Goal: Communication & Community: Ask a question

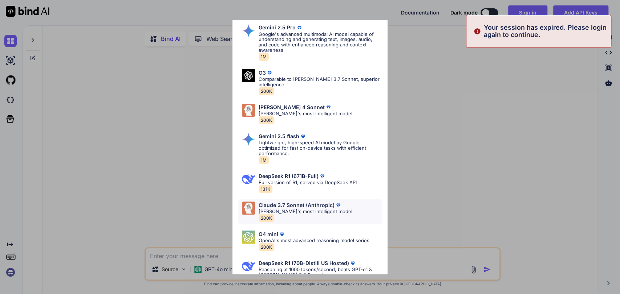
scroll to position [39, 0]
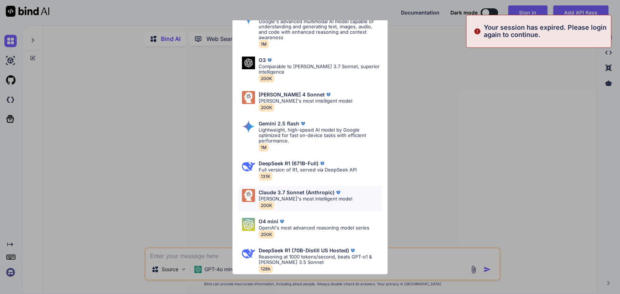
click at [293, 197] on p "[PERSON_NAME]'s most intelligent model" at bounding box center [305, 198] width 94 height 5
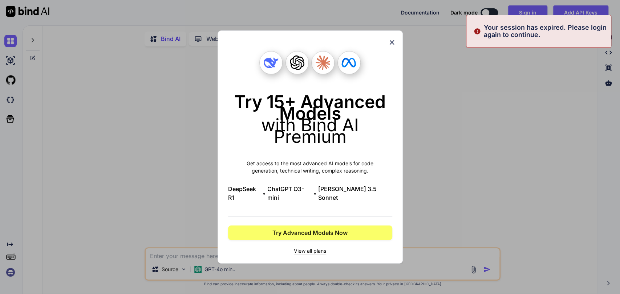
scroll to position [0, 0]
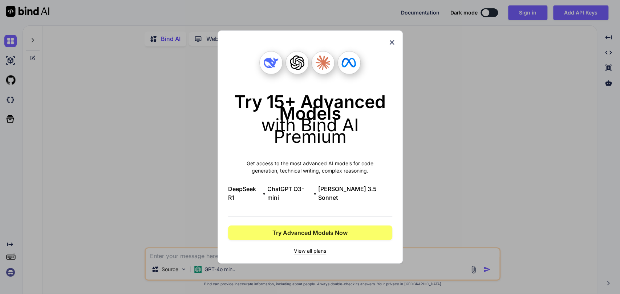
click at [73, 207] on div "Try 15+ Advanced Models with Bind AI Premium Get access to the most advanced AI…" at bounding box center [310, 147] width 620 height 294
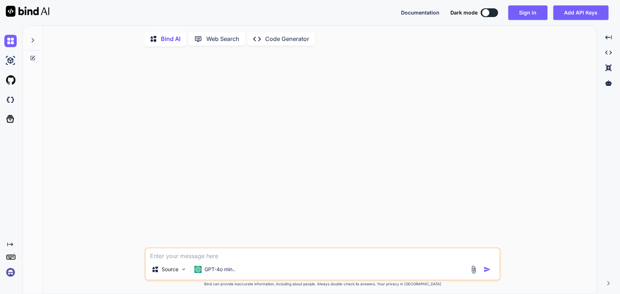
click at [11, 277] on img at bounding box center [10, 272] width 12 height 12
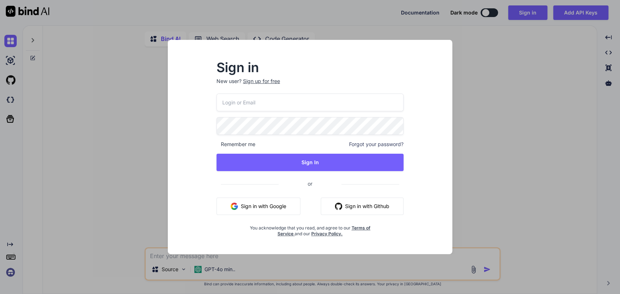
type input "[PERSON_NAME][EMAIL_ADDRESS][PERSON_NAME][DOMAIN_NAME]"
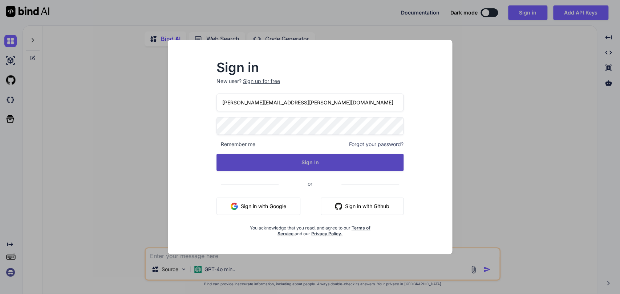
click at [309, 156] on button "Sign In" at bounding box center [309, 162] width 187 height 17
click at [334, 159] on button "Sign In" at bounding box center [309, 162] width 187 height 17
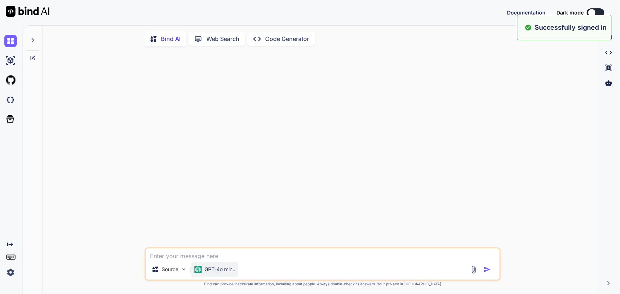
click at [223, 276] on div "GPT-4o min.." at bounding box center [214, 269] width 47 height 15
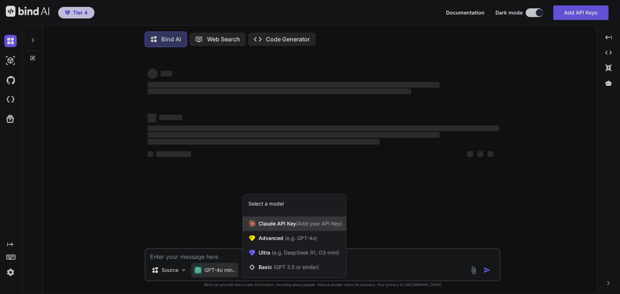
click at [270, 224] on span "[PERSON_NAME] Key (Add your API Key)" at bounding box center [299, 223] width 83 height 7
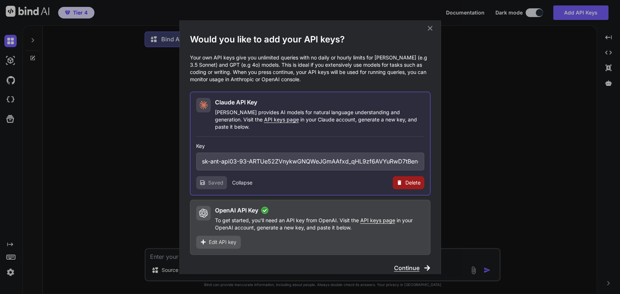
scroll to position [4, 0]
click at [413, 263] on span "Continue" at bounding box center [406, 267] width 25 height 9
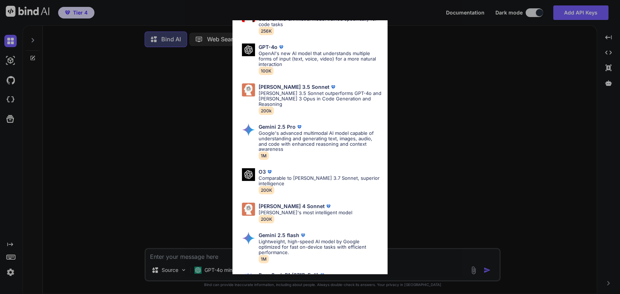
scroll to position [242, 0]
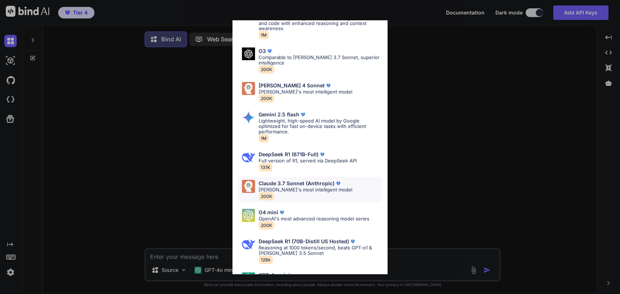
click at [302, 185] on div "[PERSON_NAME] 3.7 Sonnet (Anthropic) [PERSON_NAME]'s most intelligent model 200K" at bounding box center [305, 190] width 94 height 20
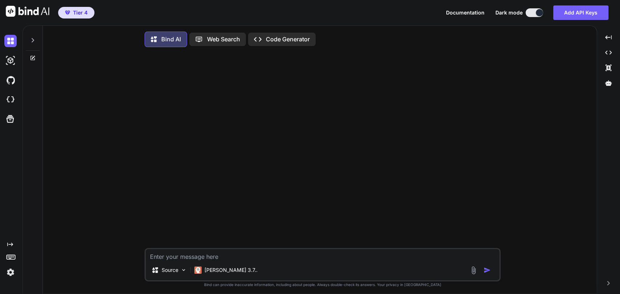
click at [243, 249] on div "Source [PERSON_NAME] 3.7.." at bounding box center [322, 264] width 356 height 33
click at [245, 253] on textarea at bounding box center [323, 254] width 354 height 11
click at [389, 256] on textarea "We want to change very little except to make positive changes such as AEO and S…" at bounding box center [323, 254] width 354 height 11
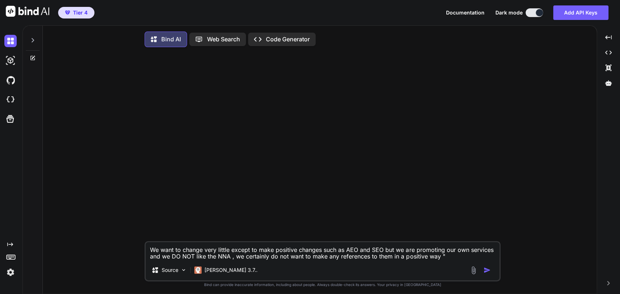
paste textarea "<div class="notary-services-container" itemscope itemtype="[URL][DOMAIN_NAME]">…"
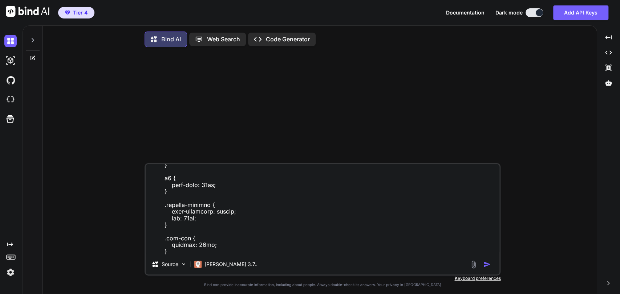
type textarea "We want to change very little except to make positive changes such as AEO and S…"
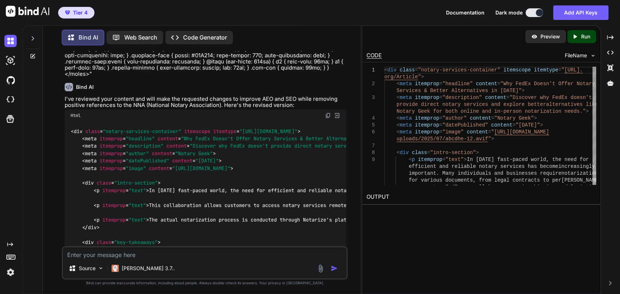
scroll to position [1081, 0]
click at [328, 113] on img at bounding box center [328, 116] width 6 height 6
click at [33, 41] on div at bounding box center [33, 36] width 14 height 25
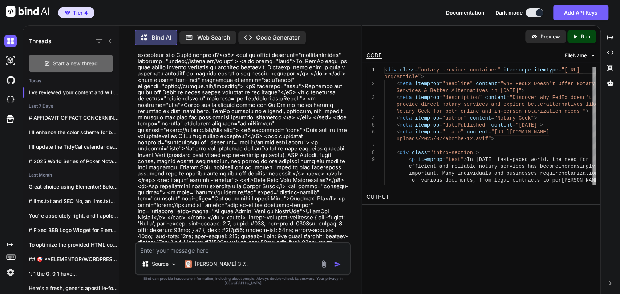
click at [61, 62] on span "Start a new thread" at bounding box center [75, 63] width 45 height 7
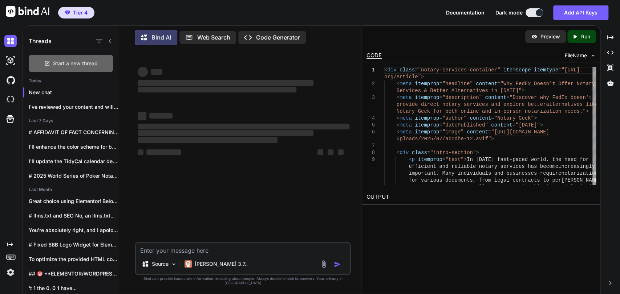
scroll to position [0, 0]
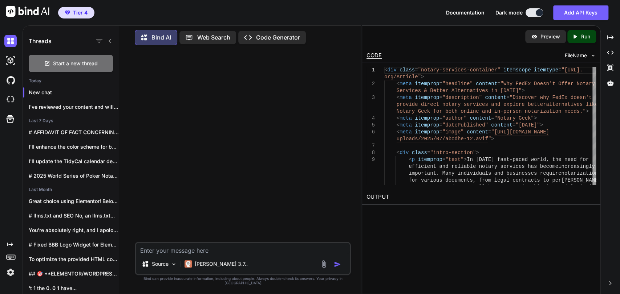
click at [185, 254] on textarea at bounding box center [243, 248] width 214 height 11
paste textarea "<!-- lo:ipsu-dolorsit-ametc /--> <a4>Elitsed: Doeius Temporinc Utlabor: Etdolo …"
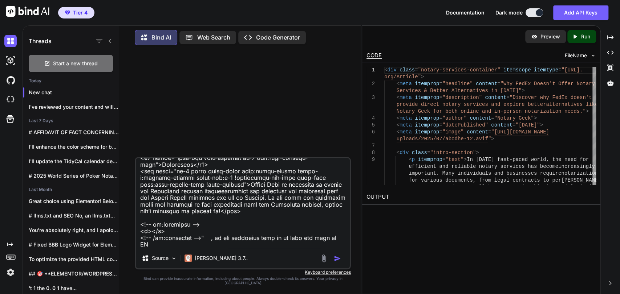
scroll to position [655, 0]
click at [274, 248] on textarea at bounding box center [243, 203] width 214 height 90
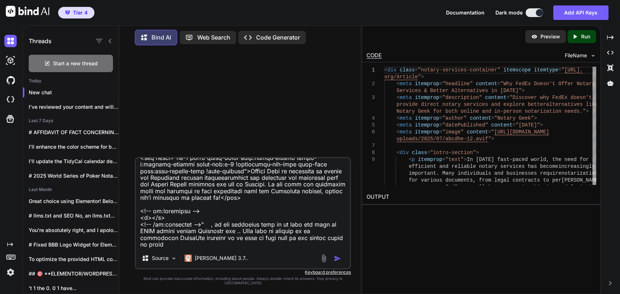
scroll to position [668, 0]
click at [297, 248] on textarea at bounding box center [243, 203] width 214 height 90
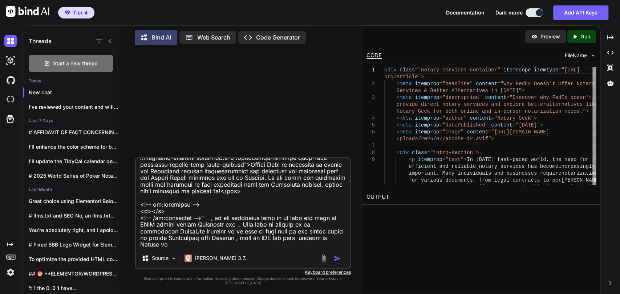
scroll to position [675, 0]
drag, startPoint x: 335, startPoint y: 243, endPoint x: 315, endPoint y: 242, distance: 19.6
click at [315, 242] on textarea at bounding box center [243, 203] width 214 height 90
paste textarea "aica"
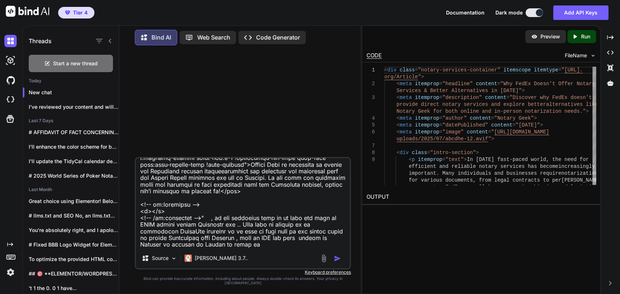
drag, startPoint x: 195, startPoint y: 250, endPoint x: 176, endPoint y: 251, distance: 19.6
click at [176, 248] on textarea at bounding box center [243, 203] width 214 height 90
paste textarea "aica"
click at [212, 248] on textarea at bounding box center [243, 203] width 214 height 90
click at [199, 248] on textarea at bounding box center [243, 203] width 214 height 90
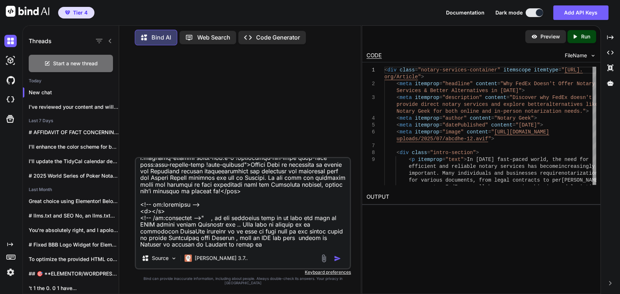
click at [227, 248] on textarea at bounding box center [243, 203] width 214 height 90
click at [235, 248] on textarea at bounding box center [243, 203] width 214 height 90
paste textarea "[GEOGRAPHIC_DATA]"
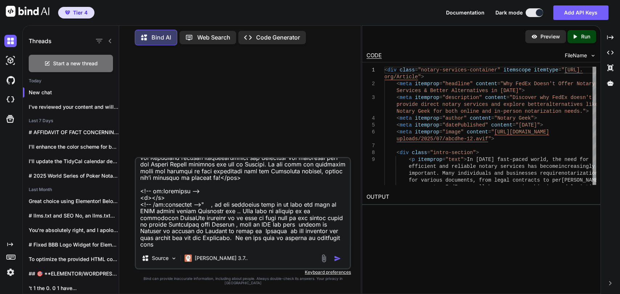
scroll to position [688, 0]
paste textarea "[GEOGRAPHIC_DATA]"
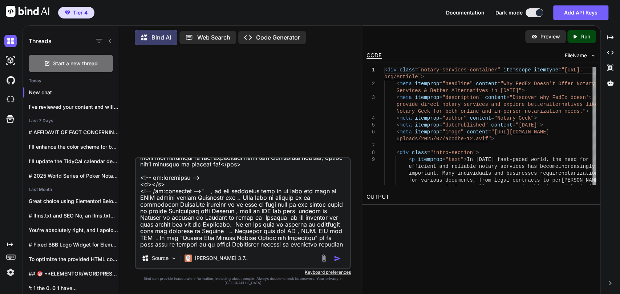
scroll to position [709, 0]
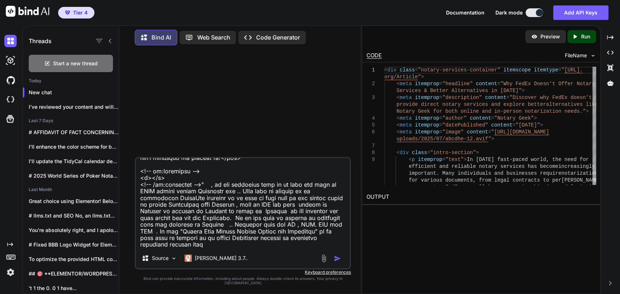
paste textarea "[GEOGRAPHIC_DATA]"
type textarea "Lore ip d Sitametco adipiscin elit "<!-- se:doei-temporin-utlab /--> <e2>Dolore…"
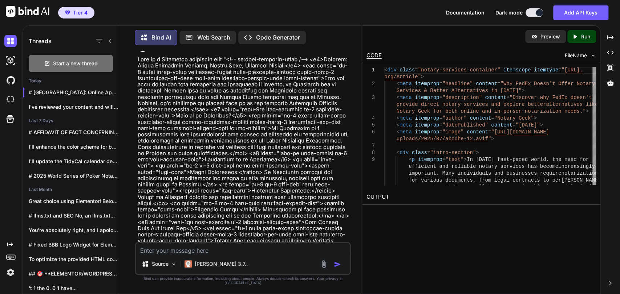
scroll to position [0, 0]
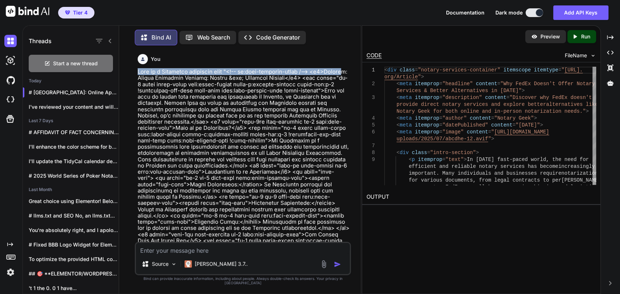
drag, startPoint x: 139, startPoint y: 72, endPoint x: 173, endPoint y: 54, distance: 38.2
click at [171, 254] on textarea at bounding box center [243, 248] width 214 height 11
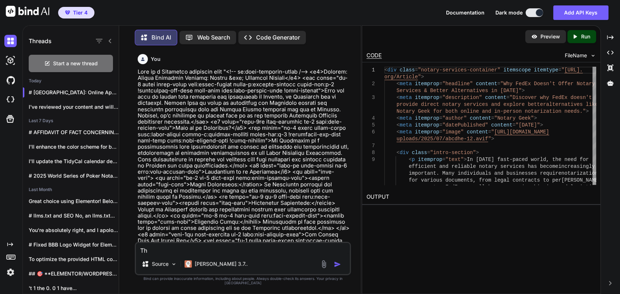
type textarea "T"
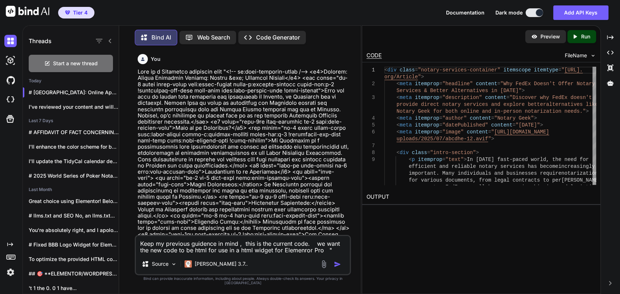
paste textarea "<!-- lo:ipsu-dolorsit-ametc /--> <a6>Elitsed: Doeius Temporinc Utlabor: Etdolo …"
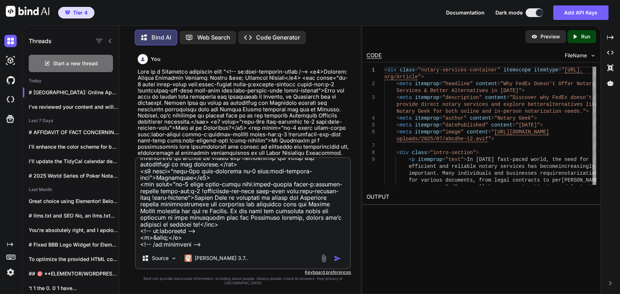
type textarea "Lore ip dolorsit ametcons ad elit , sedd ei tem incidid utla. et dolo mag ali e…"
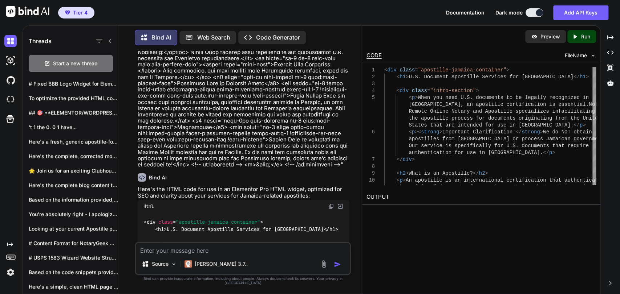
scroll to position [1696, 0]
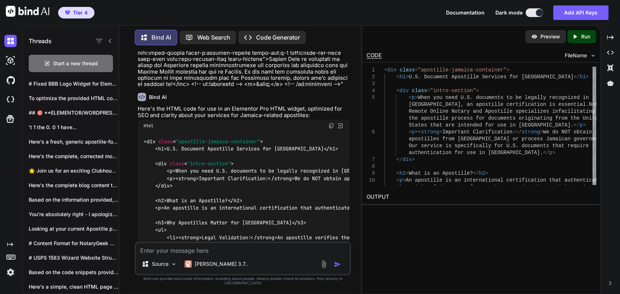
click at [330, 123] on img at bounding box center [331, 126] width 6 height 6
click at [65, 64] on span "Start a new thread" at bounding box center [75, 63] width 45 height 7
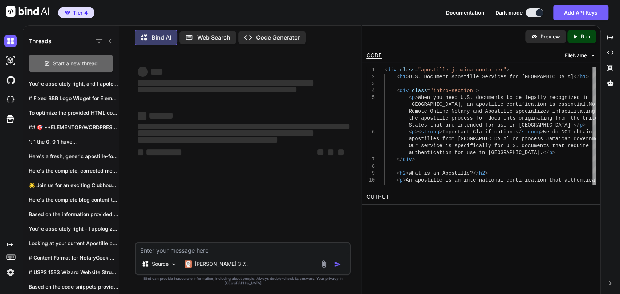
scroll to position [0, 0]
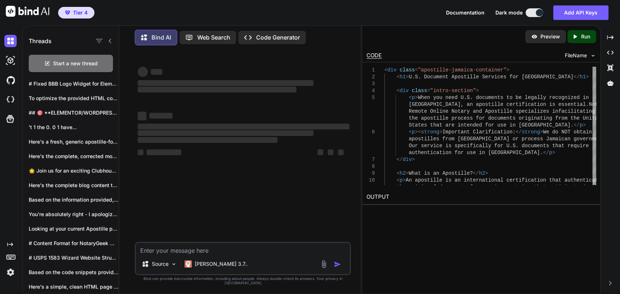
click at [207, 254] on textarea at bounding box center [243, 248] width 214 height 11
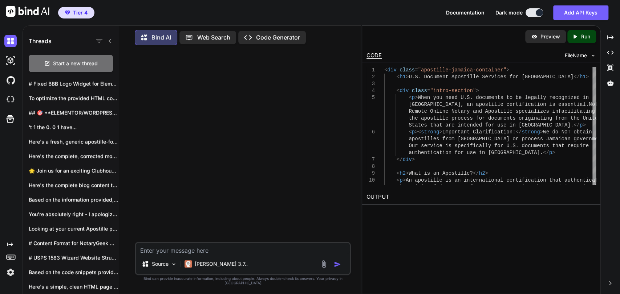
click at [212, 254] on textarea at bounding box center [243, 248] width 214 height 11
click at [216, 253] on textarea at bounding box center [243, 248] width 214 height 11
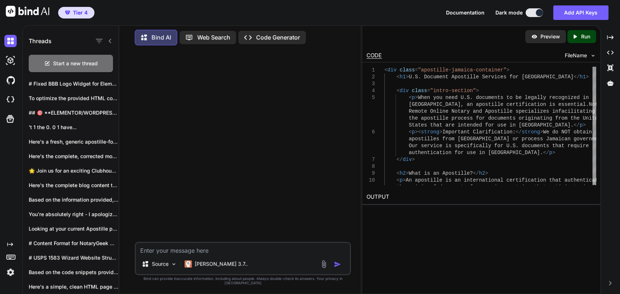
click at [216, 253] on textarea at bounding box center [243, 248] width 214 height 11
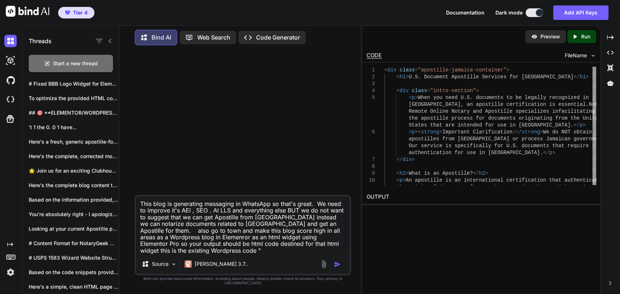
paste textarea "<!-- wp:post-featured-image /--> <p>&nbsp;</p> <h1>[GEOGRAPHIC_DATA]: Online Ap…"
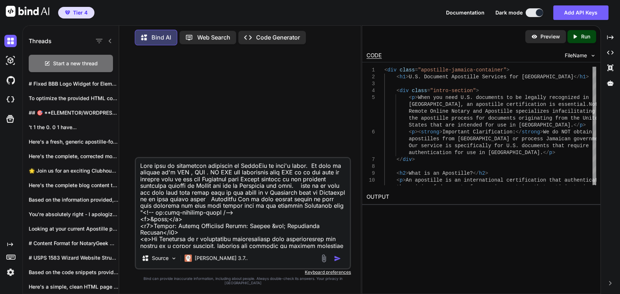
scroll to position [1389, 0]
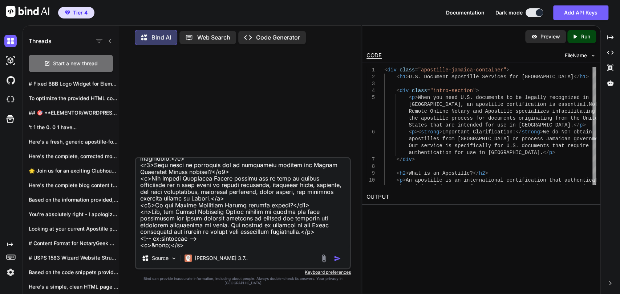
type textarea "This blog is generating messaging in WhatsApp so that's great. We need to impro…"
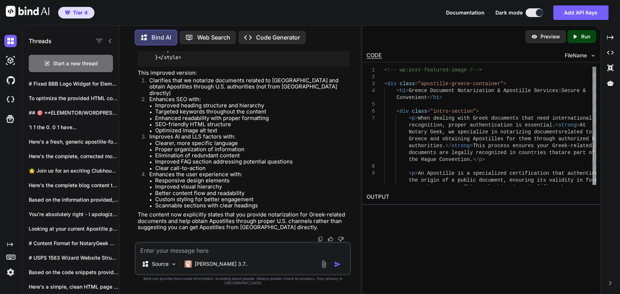
scroll to position [2911, 0]
click at [236, 250] on textarea at bounding box center [243, 248] width 214 height 11
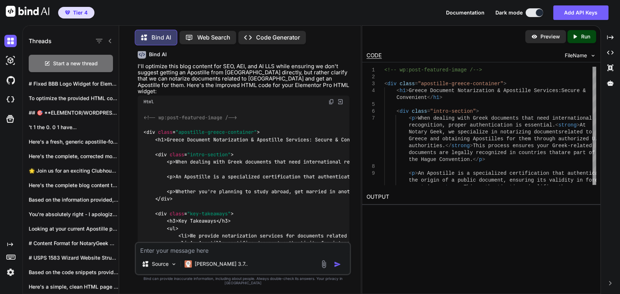
scroll to position [1096, 0]
click at [329, 98] on img at bounding box center [331, 101] width 6 height 6
click at [203, 258] on div "Source [PERSON_NAME] 3.7.." at bounding box center [243, 258] width 216 height 33
click at [206, 254] on textarea at bounding box center [243, 248] width 214 height 11
type textarea "T"
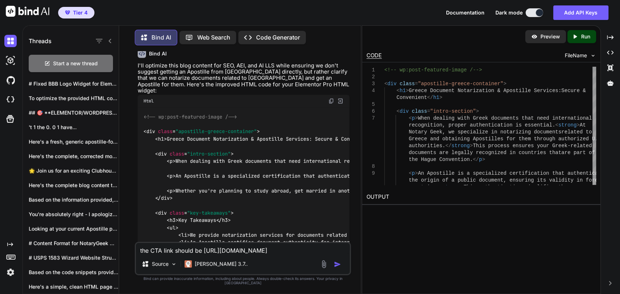
type textarea "the CTA link should be [URL][DOMAIN_NAME]"
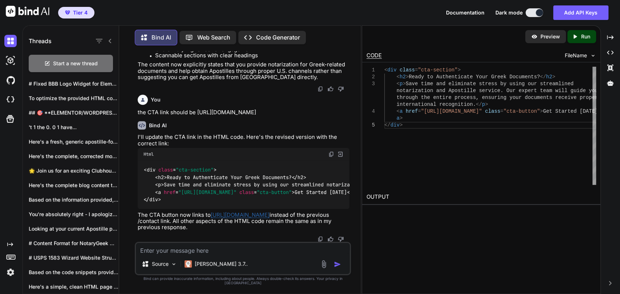
scroll to position [3063, 0]
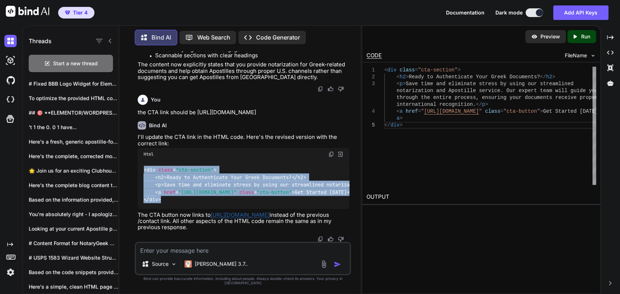
drag, startPoint x: 168, startPoint y: 205, endPoint x: 138, endPoint y: 172, distance: 44.2
click at [138, 172] on div "< div class = "cta-section" > < h2 > Ready to Authenticate Your Greek Documents…" at bounding box center [244, 184] width 212 height 49
copy code "< div class = "cta-section" > < h2 > Ready to Authenticate Your Greek Documents…"
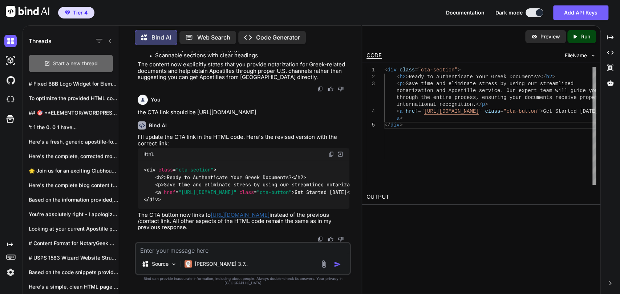
click at [52, 56] on div "Start a new thread" at bounding box center [71, 63] width 84 height 17
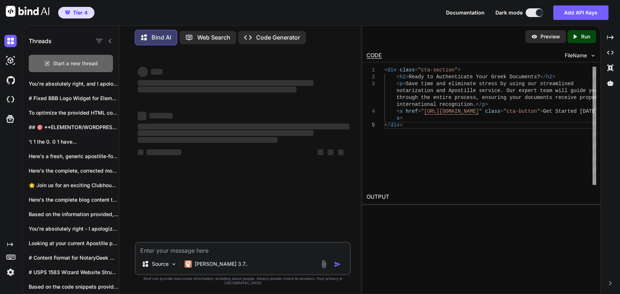
scroll to position [0, 0]
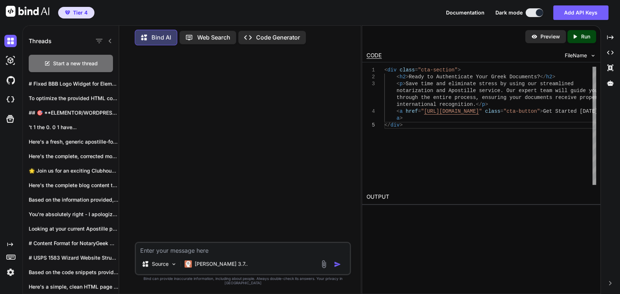
click at [172, 253] on textarea at bounding box center [243, 248] width 214 height 11
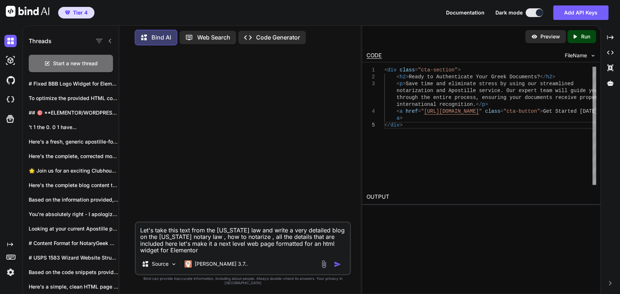
click at [186, 253] on textarea "Let's take this text from the [US_STATE] law and write a very detailed blog on …" at bounding box center [243, 238] width 214 height 31
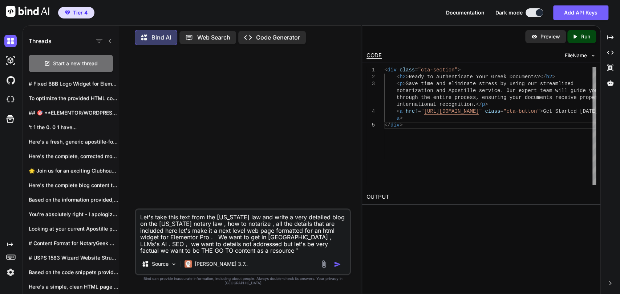
paste textarea "GOVERNMENT CODE TITLE 4. EXECUTIVE BRANCH SUBTITLE A. EXECUTIVE OFFICERS CHAPTE…"
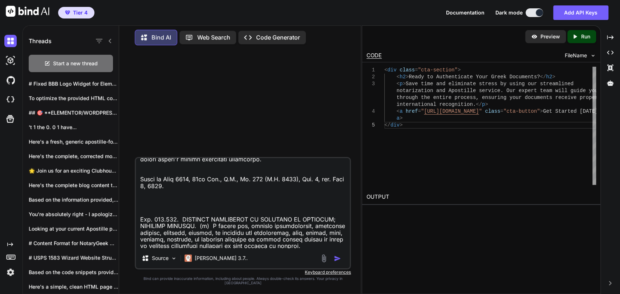
scroll to position [8906, 0]
type textarea "Let's take this text from the [US_STATE] law and write a very detailed blog on …"
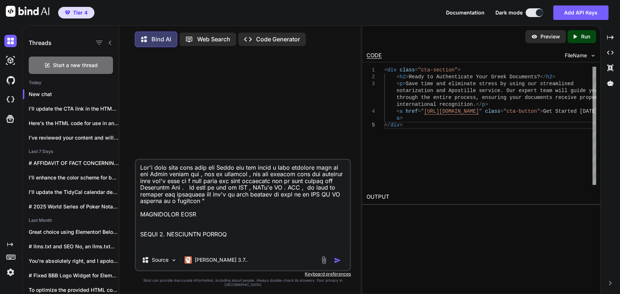
scroll to position [8906, 0]
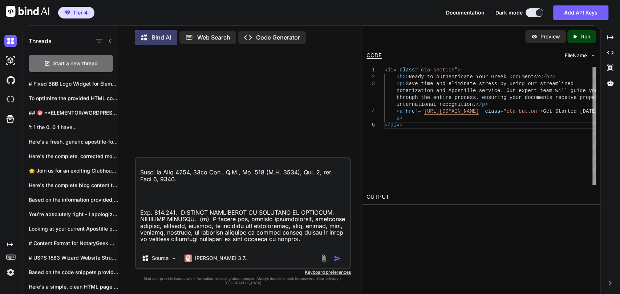
type textarea "Let's take this text from the [US_STATE] law and write a very detailed blog on …"
type textarea "x"
type textarea "Let's take this text from the [US_STATE] law and write a very detailed blog on …"
type textarea "x"
paste textarea "<!DOCTYPE html> <html lang="en"> <head> <meta charset="UTF-8"> <meta name="view…"
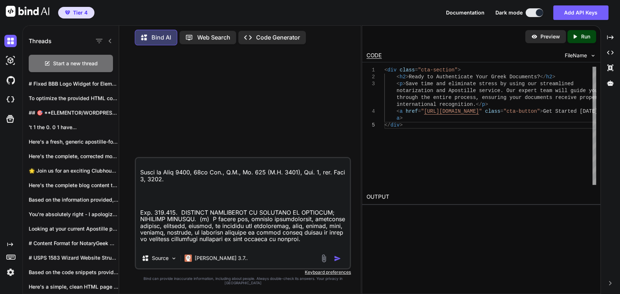
type textarea "Let's take this text from the [US_STATE] law and write a very detailed blog on …"
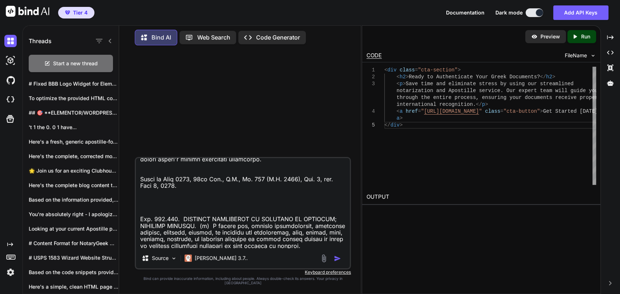
type textarea "x"
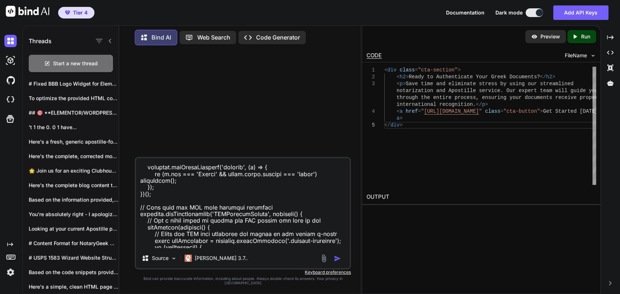
type textarea "Let's take this text from the [US_STATE] law and write a very detailed blog on …"
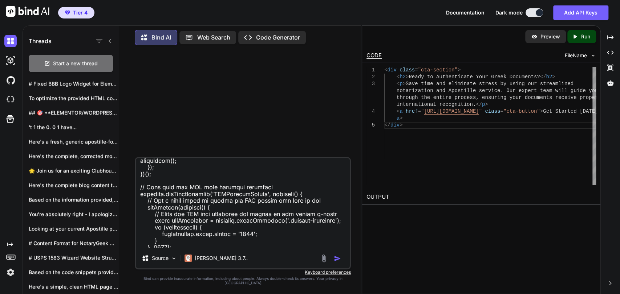
type textarea "x"
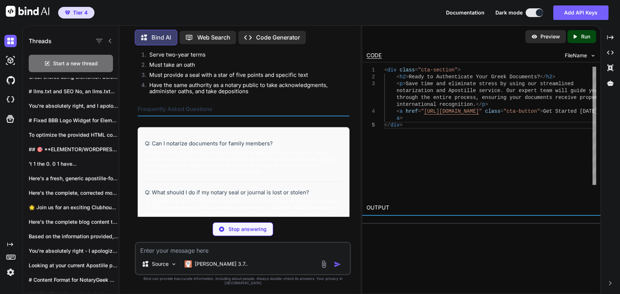
scroll to position [229, 0]
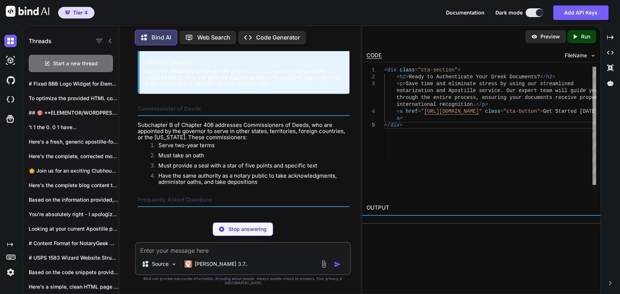
type textarea "x"
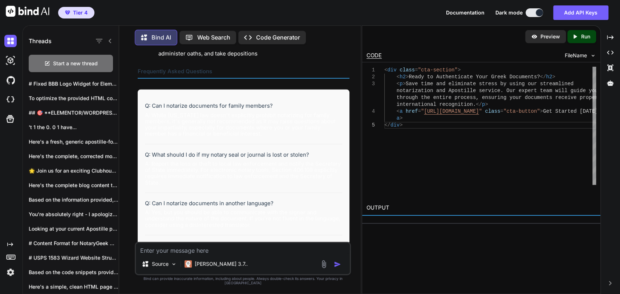
scroll to position [10862, 0]
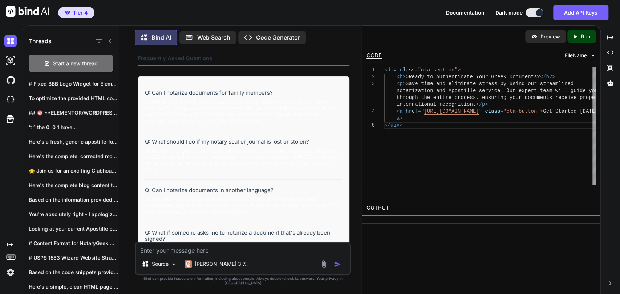
click at [204, 253] on textarea at bounding box center [243, 248] width 214 height 11
type textarea "T"
type textarea "x"
type textarea "Th"
type textarea "x"
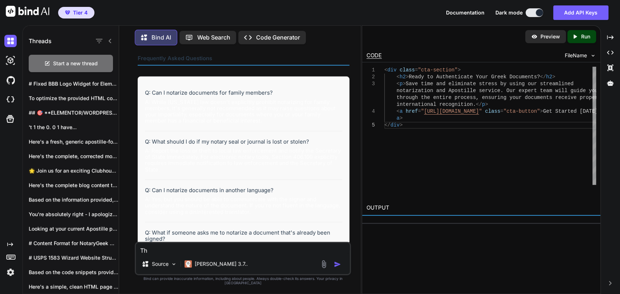
type textarea "Thi"
type textarea "x"
type textarea "This"
type textarea "x"
type textarea "This"
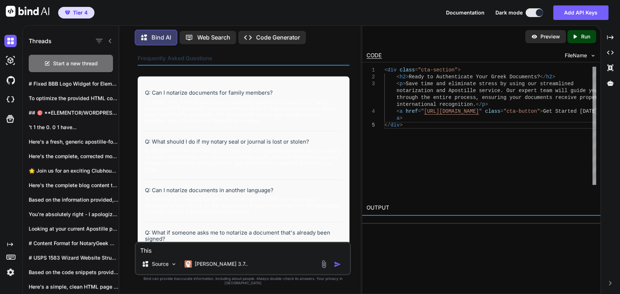
type textarea "x"
type textarea "This i"
type textarea "x"
type textarea "This is"
type textarea "x"
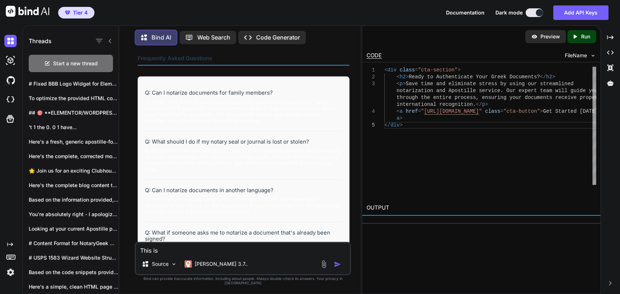
type textarea "This is"
type textarea "x"
type textarea "This is t"
type textarea "x"
type textarea "This is to"
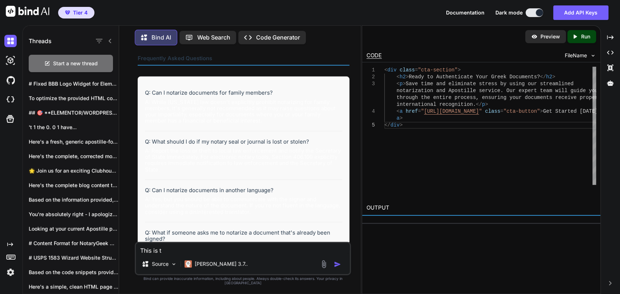
type textarea "x"
type textarea "This is to"
type textarea "x"
type textarea "This is to b"
type textarea "x"
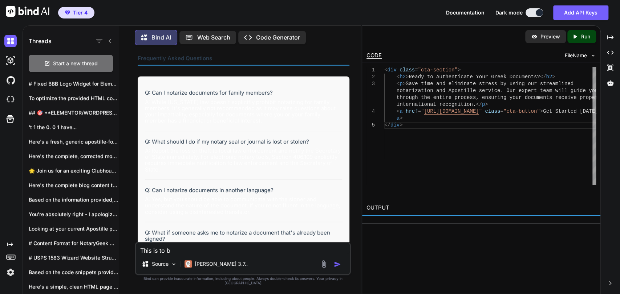
type textarea "This is to be"
type textarea "x"
type textarea "This is to be"
type textarea "x"
type textarea "This is to be a"
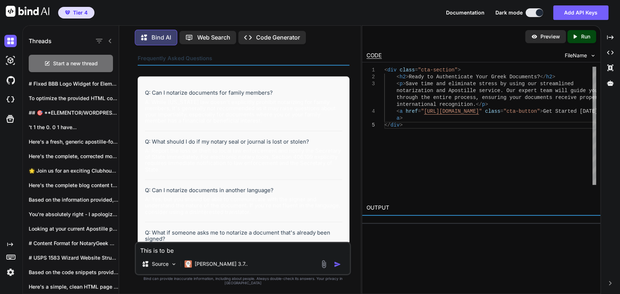
type textarea "x"
type textarea "This is to be an"
type textarea "x"
type textarea "This is to be an"
type textarea "x"
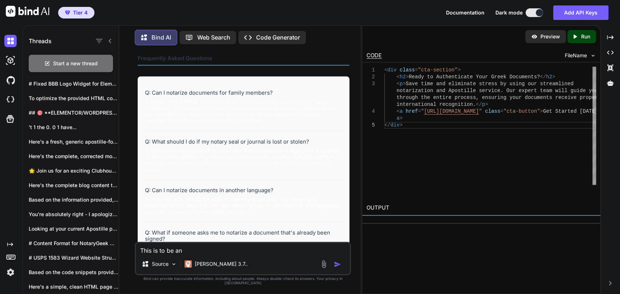
type textarea "This is to be an"
type textarea "x"
type textarea "This is to be a"
type textarea "x"
type textarea "This is to be a"
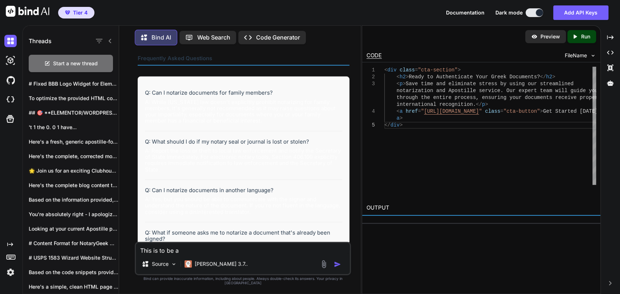
type textarea "x"
type textarea "This is to be a h"
type textarea "x"
type textarea "This is to be a ht"
type textarea "x"
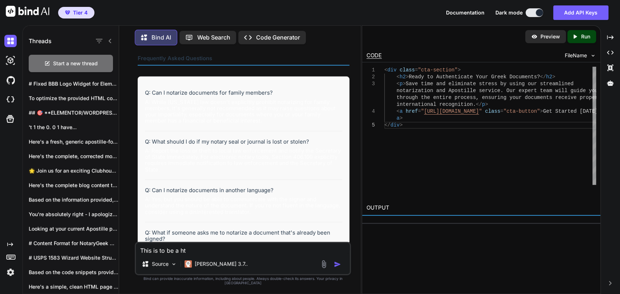
type textarea "This is to be a htm"
type textarea "x"
type textarea "This is to be a html"
type textarea "x"
type textarea "This is to be a html"
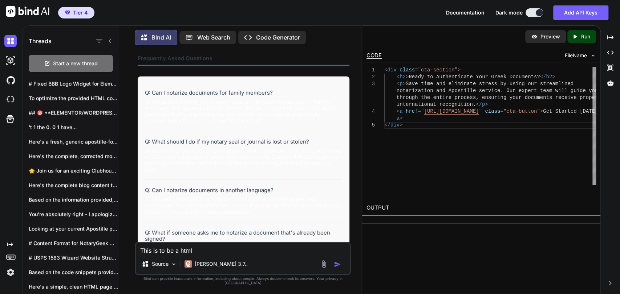
type textarea "x"
type textarea "This is to be a html o"
type textarea "x"
type textarea "This is to be a html oc"
type textarea "x"
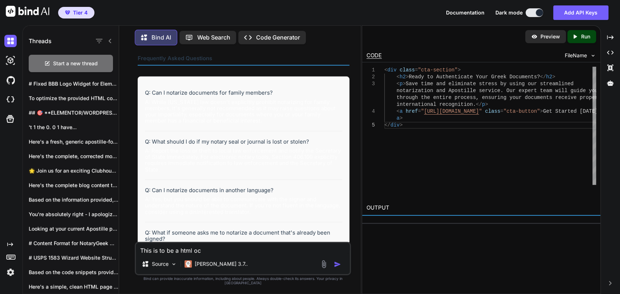
type textarea "This is to be a html oco"
type textarea "x"
type textarea "This is to be a html oc"
type textarea "x"
type textarea "This is to be a html o"
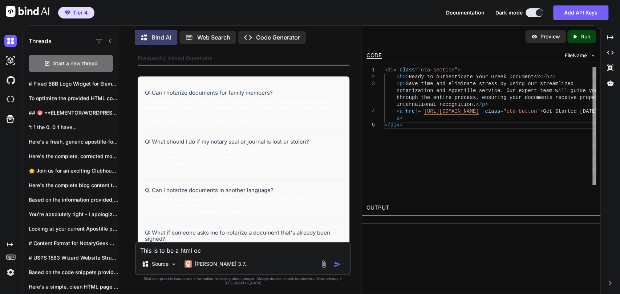
type textarea "x"
type textarea "This is to be a html"
type textarea "x"
type textarea "This is to be a html c"
type textarea "x"
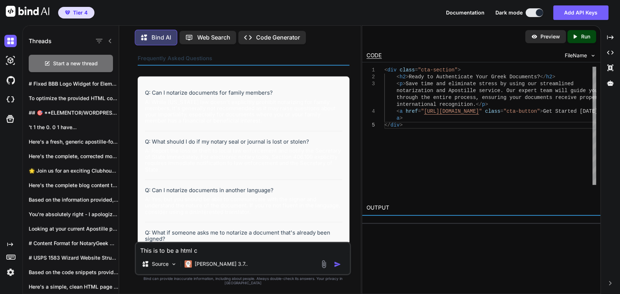
type textarea "This is to be a html co"
type textarea "x"
type textarea "This is to be a html cod"
type textarea "x"
type textarea "This is to be a html code"
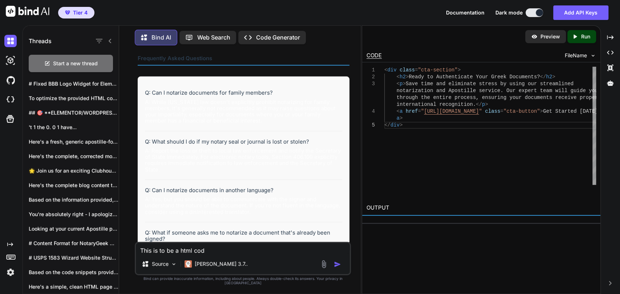
type textarea "x"
type textarea "This is to be a html code"
type textarea "x"
type textarea "This is to be a html code e"
type textarea "x"
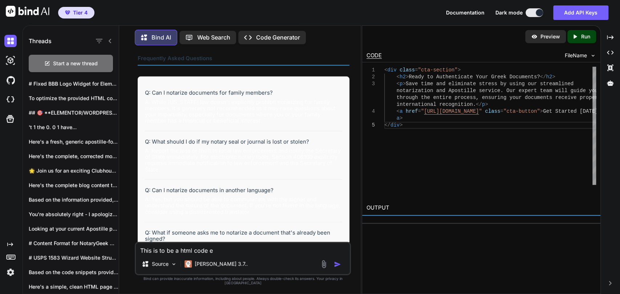
type textarea "This is to be a html code em"
type textarea "x"
type textarea "This is to be a html code emb"
type textarea "x"
type textarea "This is to be a html code embe"
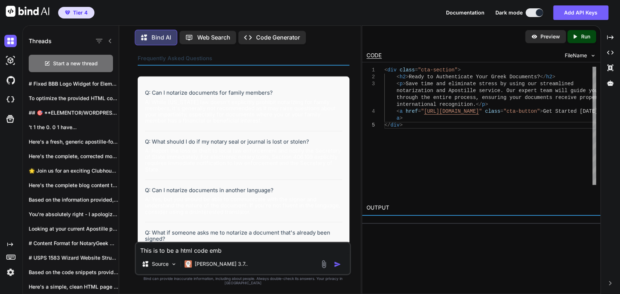
type textarea "x"
type textarea "This is to be a html code embed"
type textarea "x"
type textarea "This is to be a html code embedd"
type textarea "x"
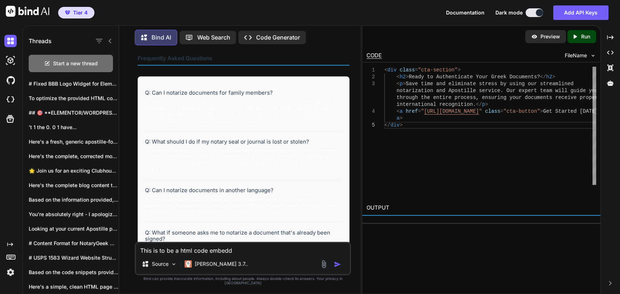
type textarea "This is to be a html code embedde"
type textarea "x"
type textarea "This is to be a html code embedded"
type textarea "x"
type textarea "This is to be a html code embedded"
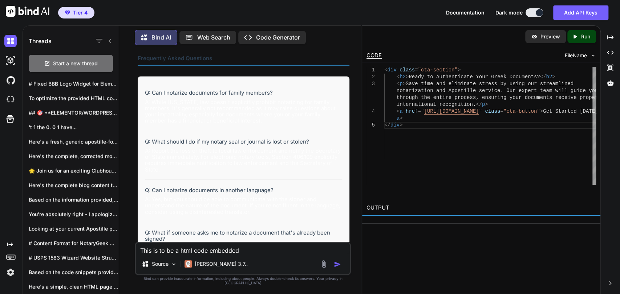
type textarea "x"
type textarea "This is to be a html code embedded i"
type textarea "x"
type textarea "This is to be a html code embedded in"
type textarea "x"
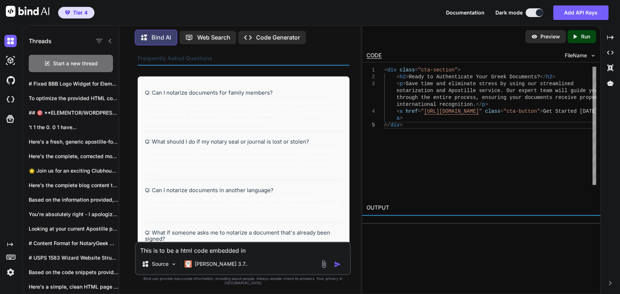
type textarea "This is to be a html code embedded in"
type textarea "x"
type textarea "This is to be a html code embedded in a"
type textarea "x"
type textarea "This is to be a html code embedded in an"
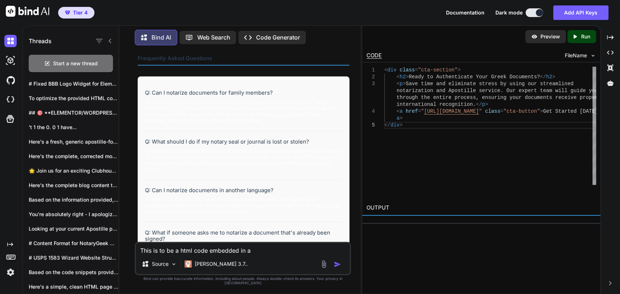
type textarea "x"
type textarea "This is to be a html code embedded in an"
type textarea "x"
type textarea "This is to be a html code embedded in an h"
type textarea "x"
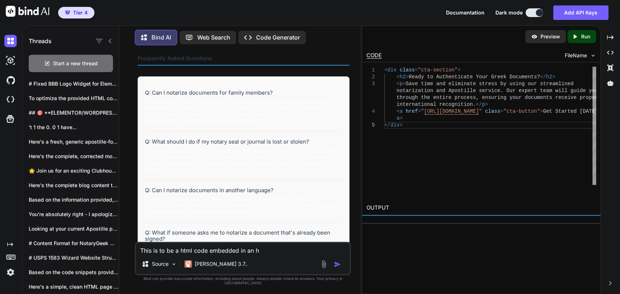
type textarea "This is to be a html code embedded in an ht"
type textarea "x"
type textarea "This is to be a html code embedded in an ht,"
type textarea "x"
type textarea "This is to be a html code embedded in an ht"
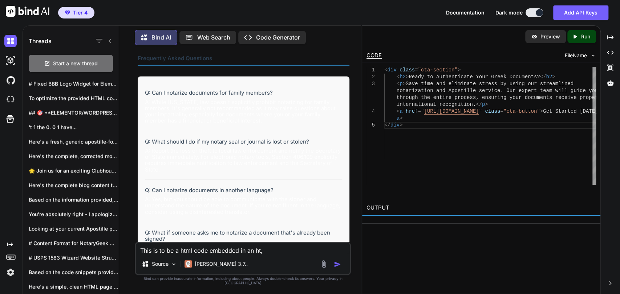
type textarea "x"
type textarea "This is to be a html code embedded in an htm"
type textarea "x"
type textarea "This is to be a html code embedded in an html"
type textarea "x"
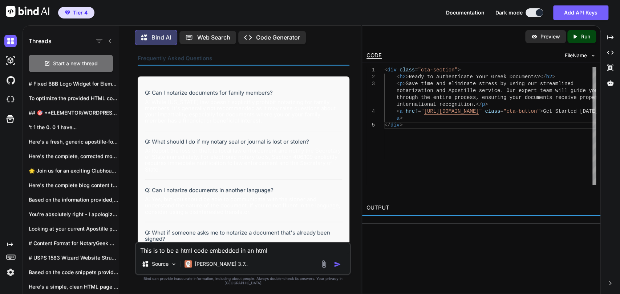
type textarea "This is to be a html code embedded in an html"
type textarea "x"
type textarea "This is to be a html code embedded in an html w"
type textarea "x"
type textarea "This is to be a html code embedded in an html wi"
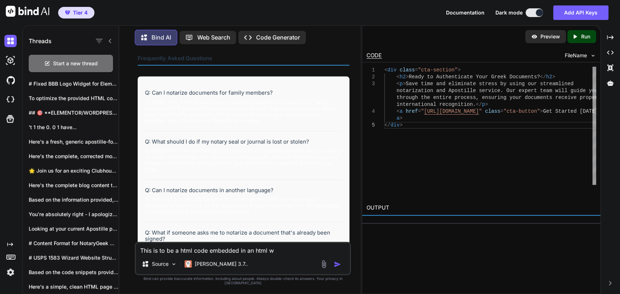
type textarea "x"
type textarea "This is to be a html code embedded in an html wid"
type textarea "x"
type textarea "This is to be a html code embedded in an html widg"
type textarea "x"
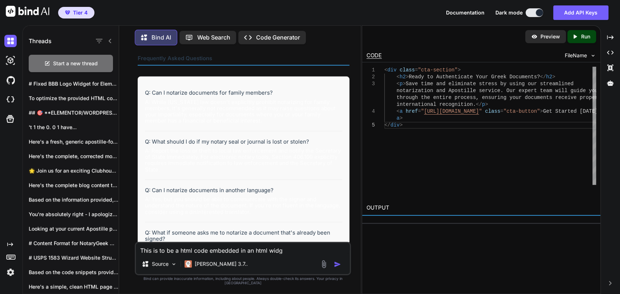
type textarea "This is to be a html code embedded in an html widge"
type textarea "x"
type textarea "This is to be a html code embedded in an html widget"
type textarea "x"
type textarea "This is to be a html code embedded in an html widget"
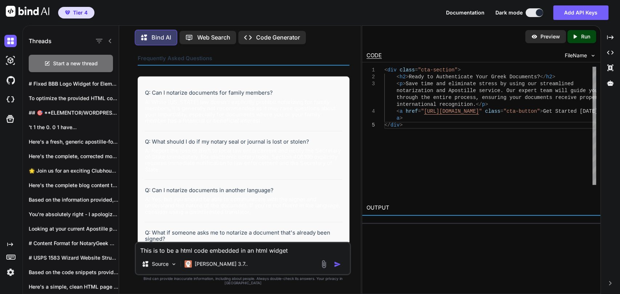
type textarea "x"
type textarea "This is to be a html code embedded in an html widget i"
type textarea "x"
type textarea "This is to be a html code embedded in an html widget in"
type textarea "x"
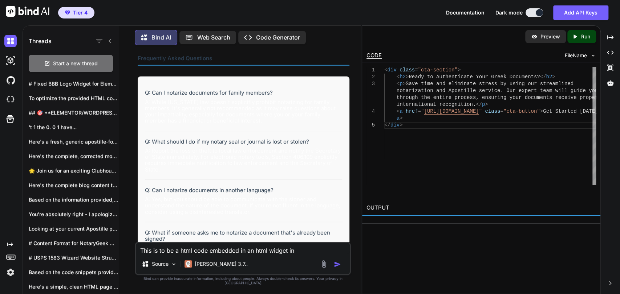
type textarea "This is to be a html code embedded in an html widget in"
type textarea "x"
type textarea "This is to be a html code embedded in an html widget in E"
type textarea "x"
type textarea "This is to be a html code embedded in an html widget in El"
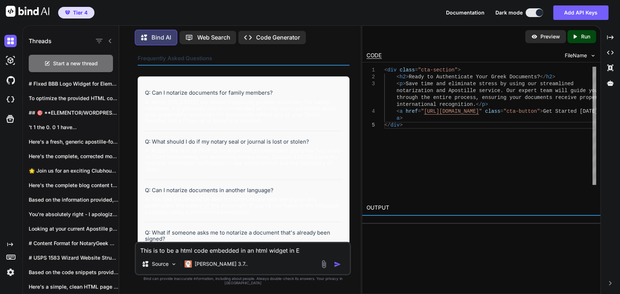
type textarea "x"
type textarea "This is to be a html code embedded in an html widget in Ele"
type textarea "x"
type textarea "This is to be a html code embedded in an html widget in Elem"
type textarea "x"
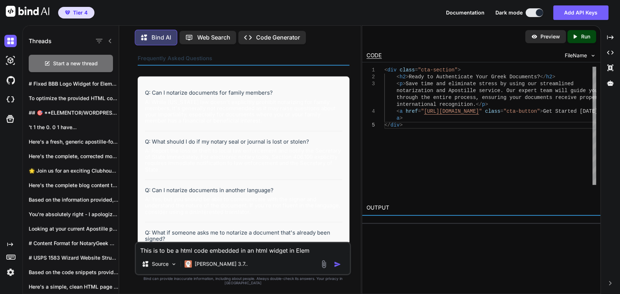
type textarea "This is to be a html code embedded in an html widget in Eleme"
type textarea "x"
type textarea "This is to be a html code embedded in an html widget in Elemen"
type textarea "x"
type textarea "This is to be a html code embedded in an html widget in Elemeno"
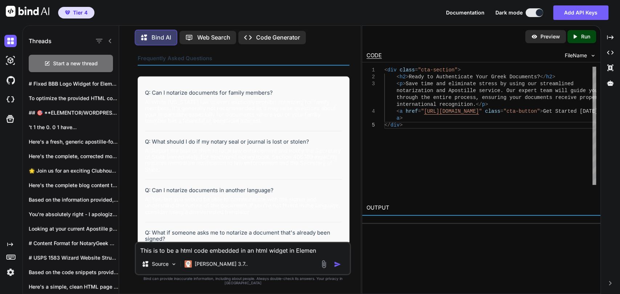
type textarea "x"
type textarea "This is to be a html code embedded in an html widget in Elemen"
type textarea "x"
type textarea "This is to be a html code embedded in an html widget in Eleme"
type textarea "x"
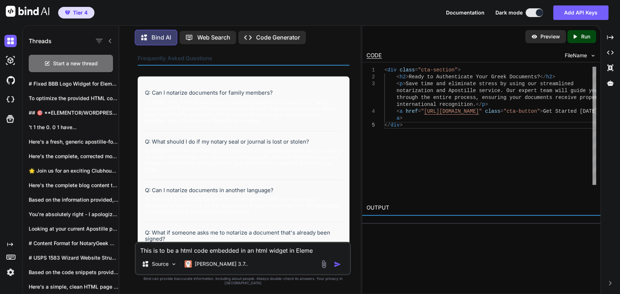
type textarea "This is to be a html code embedded in an html widget in Elem"
type textarea "x"
type textarea "This is to be a html code embedded in an html widget in Ele"
type textarea "x"
type textarea "This is to be a html code embedded in an html widget in El"
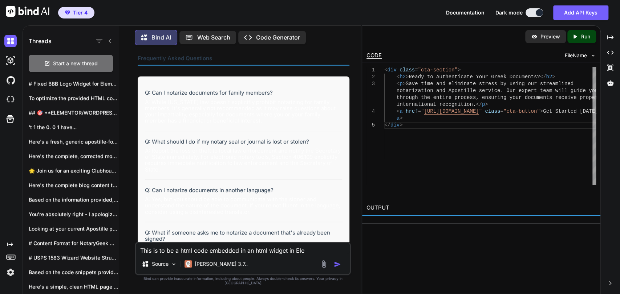
type textarea "x"
type textarea "This is to be a html code embedded in an html widget in E"
type textarea "x"
type textarea "This is to be a html code embedded in an html widget in"
type textarea "x"
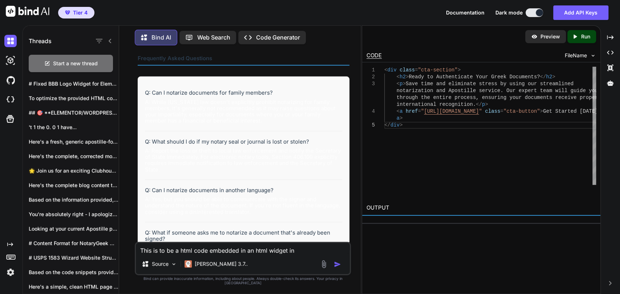
type textarea "This is to be a html code embedded in an html widget in E"
type textarea "x"
type textarea "This is to be a html code embedded in an html widget in El"
type textarea "x"
type textarea "This is to be a html code embedded in an html widget in Ele"
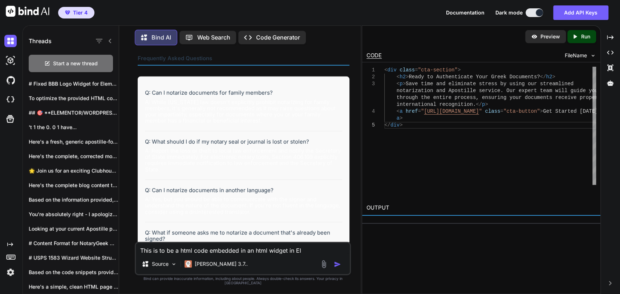
type textarea "x"
type textarea "This is to be a html code embedded in an html widget in Elem"
type textarea "x"
type textarea "This is to be a html code embedded in an html widget in Eleme"
type textarea "x"
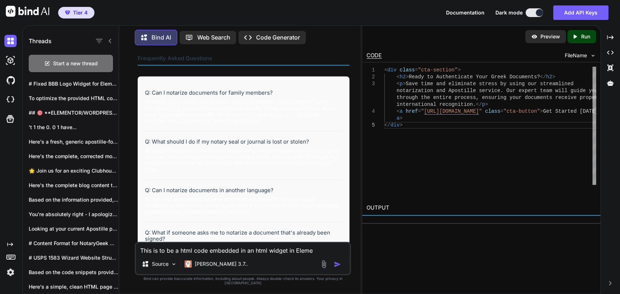
type textarea "This is to be a html code embedded in an html widget in Elemen"
type textarea "x"
type textarea "This is to be a html code embedded in an html widget in Elemenr"
type textarea "x"
type textarea "This is to be a html code embedded in an html widget in Elemenro"
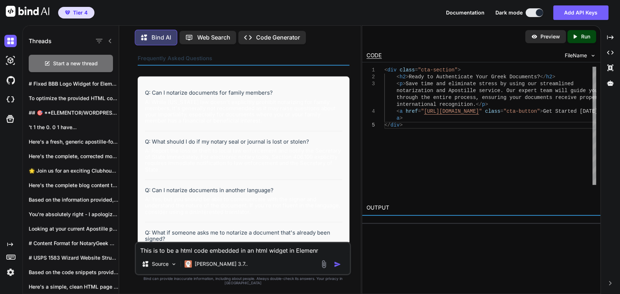
type textarea "x"
type textarea "This is to be a html code embedded in an html widget in Elemenrot"
type textarea "x"
type textarea "This is to be a html code embedded in an html widget in Elemenrot"
type textarea "x"
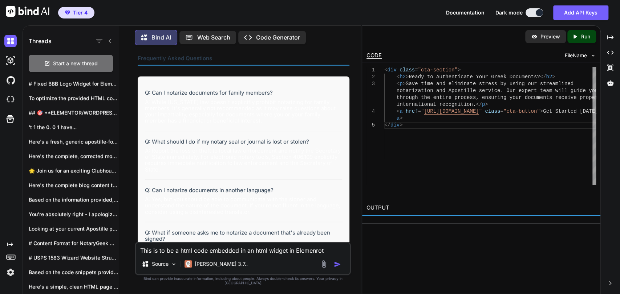
type textarea "This is to be a html code embedded in an html widget in Elemenrot P"
type textarea "x"
type textarea "This is to be a html code embedded in an html widget in Elemenrot Pr"
type textarea "x"
type textarea "This is to be a html code embedded in an html widget in Elemenrot P"
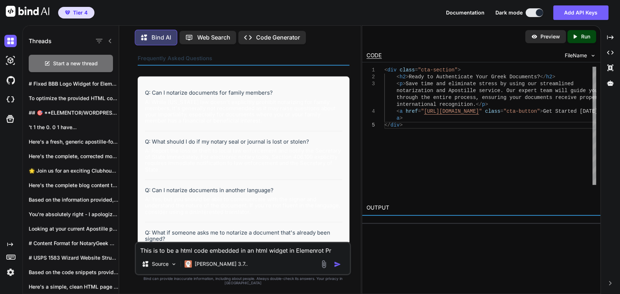
type textarea "x"
click at [338, 254] on textarea "This is to be a html code embedded in an html widget in Elementor Pro" at bounding box center [243, 248] width 214 height 11
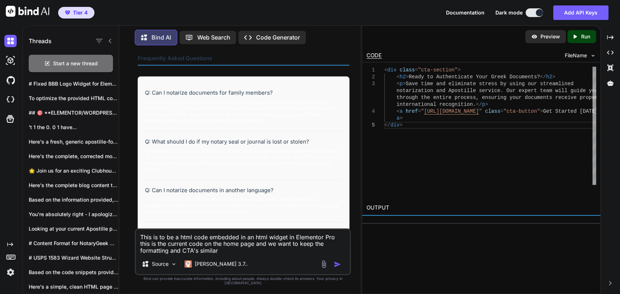
click at [238, 254] on textarea "This is to be a html code embedded in an html widget in Elementor Pro this is t…" at bounding box center [243, 242] width 214 height 24
paste textarea "<!DOCTYPE html> <html lang="en"> <head> <meta charset="UTF-8"> <meta name="view…"
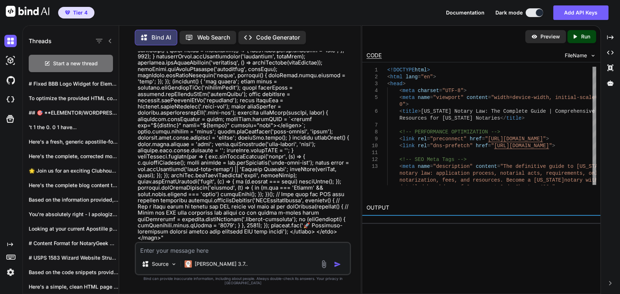
scroll to position [14473, 0]
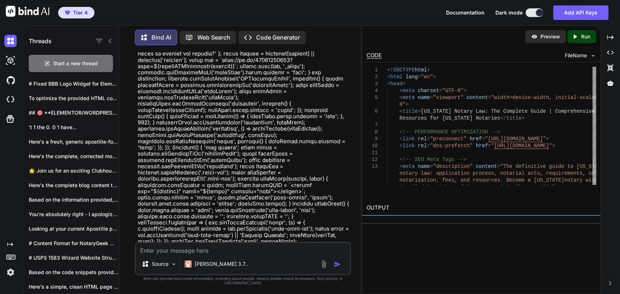
click at [253, 250] on textarea at bounding box center [243, 248] width 214 height 11
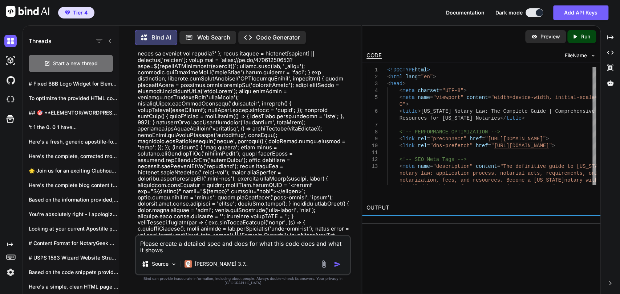
drag, startPoint x: 329, startPoint y: 140, endPoint x: 327, endPoint y: 151, distance: 11.0
click at [257, 245] on textarea "Please create a detailed spec and docs for what this code does and what it shows" at bounding box center [243, 245] width 214 height 18
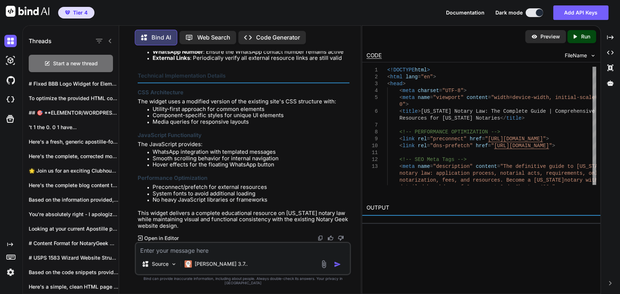
scroll to position [28767, 0]
click at [209, 249] on textarea at bounding box center [243, 248] width 214 height 11
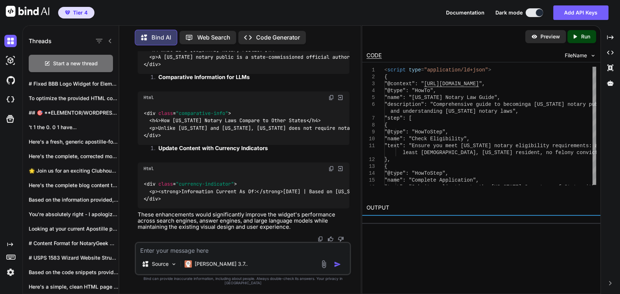
scroll to position [29870, 0]
click at [195, 252] on textarea at bounding box center [243, 248] width 214 height 11
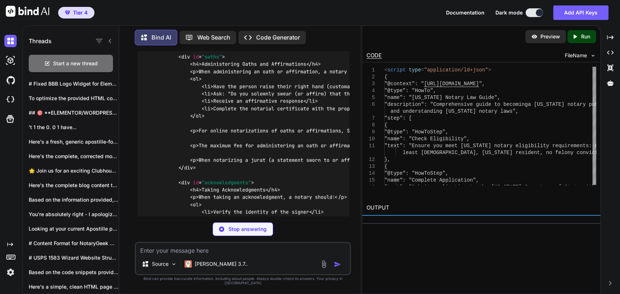
scroll to position [30161, 0]
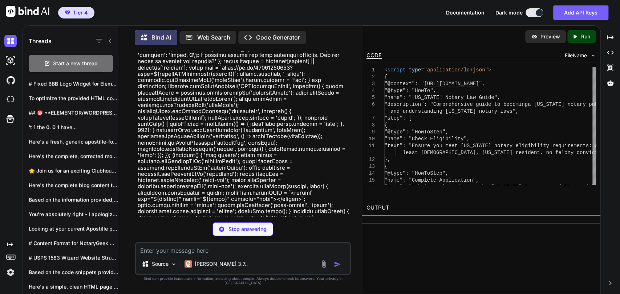
scroll to position [14512, 0]
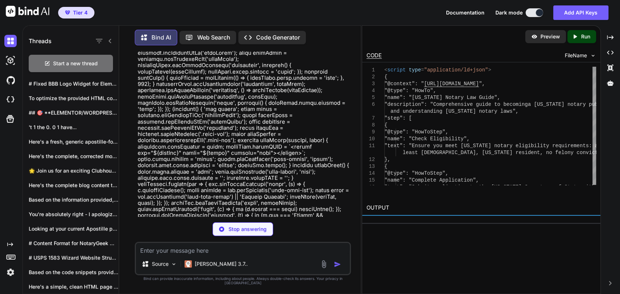
click at [331, 291] on img at bounding box center [331, 294] width 6 height 6
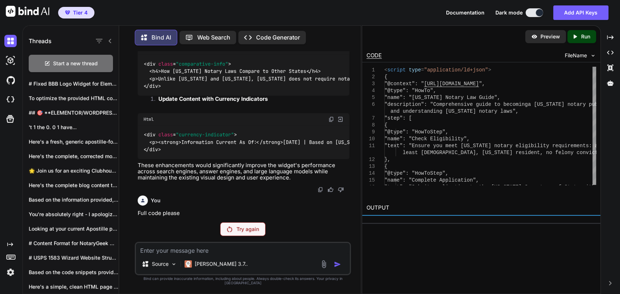
scroll to position [30040, 0]
click at [203, 254] on textarea at bounding box center [243, 248] width 214 height 11
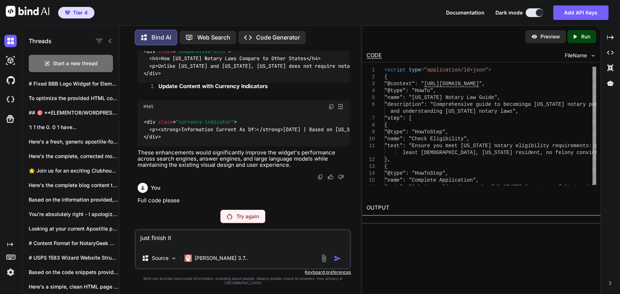
click at [236, 245] on textarea "just finish it" at bounding box center [243, 240] width 214 height 18
click at [247, 224] on div "Try again" at bounding box center [242, 217] width 45 height 14
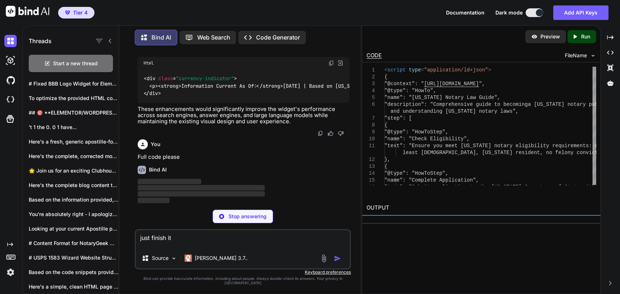
click at [246, 220] on p "Stop answering" at bounding box center [247, 216] width 38 height 7
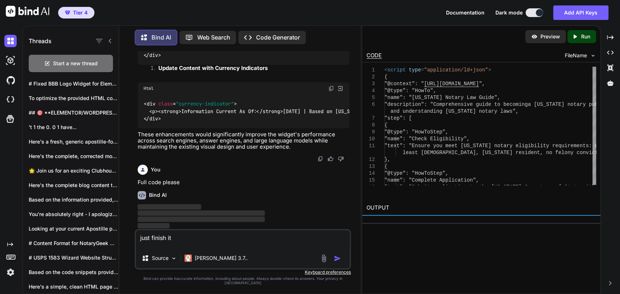
click at [225, 240] on textarea "just finish it" at bounding box center [243, 240] width 214 height 18
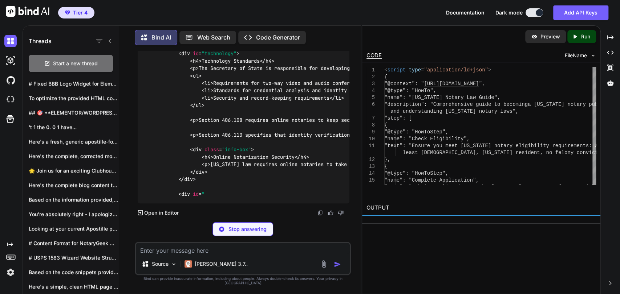
scroll to position [30438, 0]
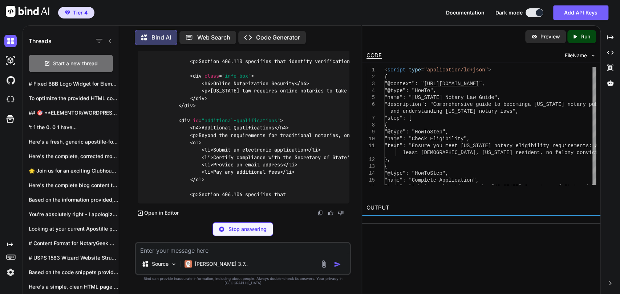
click at [242, 233] on p "Stop answering" at bounding box center [247, 229] width 38 height 7
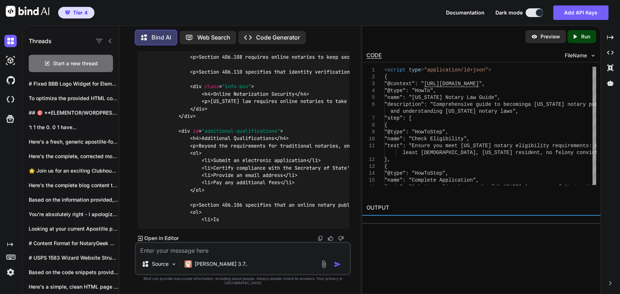
click at [241, 250] on textarea at bounding box center [243, 248] width 214 height 11
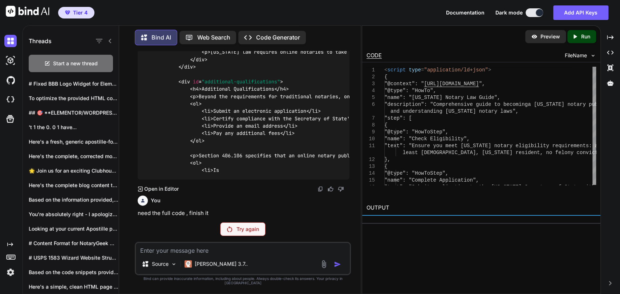
scroll to position [30318, 0]
